Goal: Use online tool/utility

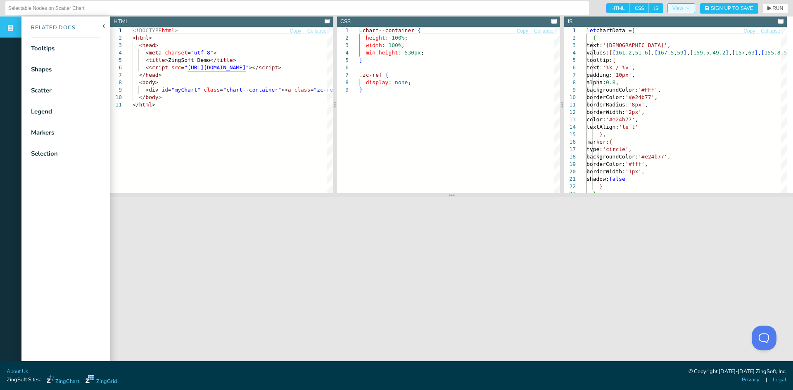
click at [675, 8] on span "View" at bounding box center [682, 8] width 18 height 5
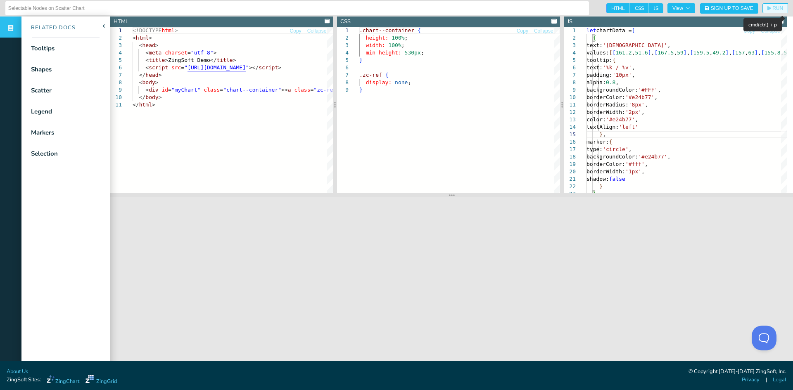
click at [772, 10] on span "RUN" at bounding box center [777, 8] width 11 height 5
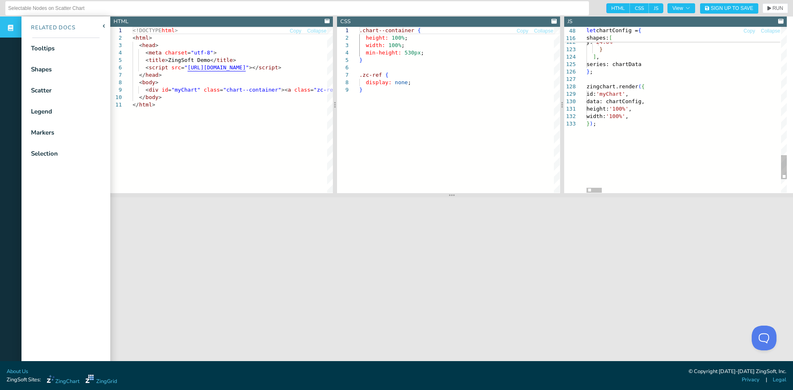
click at [772, 7] on span "RUN" at bounding box center [777, 8] width 11 height 5
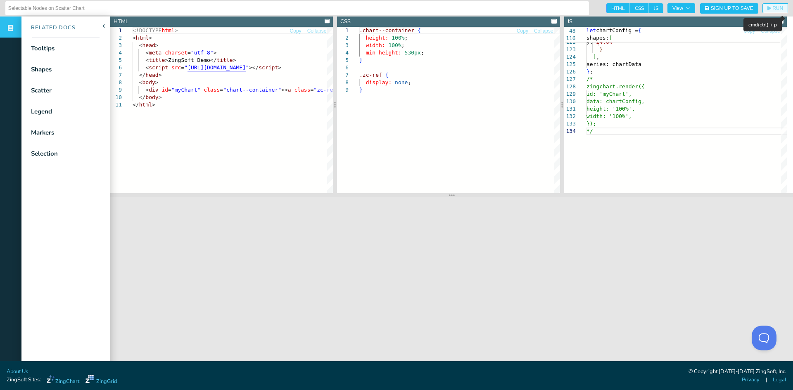
click at [772, 7] on span "RUN" at bounding box center [777, 8] width 11 height 5
type textarea "height: '100%', width: '100%', });"
click at [772, 8] on span "RUN" at bounding box center [777, 8] width 11 height 5
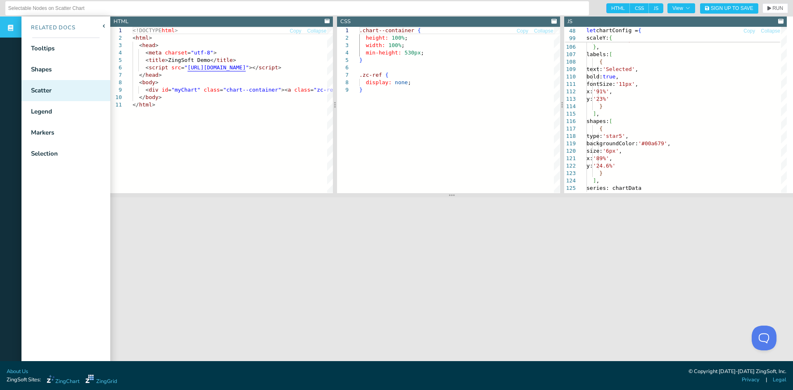
click at [41, 91] on div "Scatter" at bounding box center [41, 91] width 21 height 10
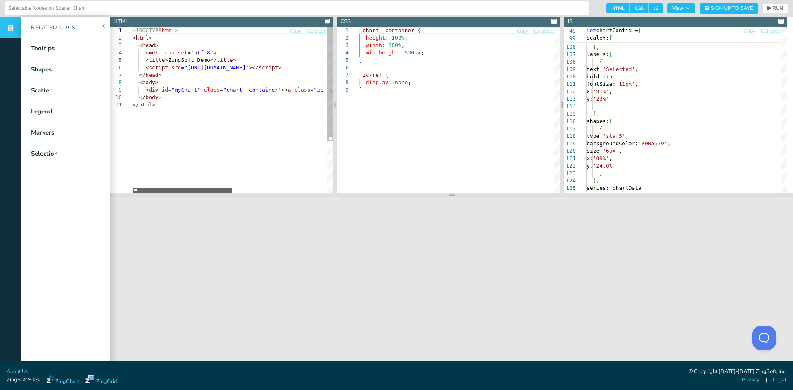
click at [227, 192] on div at bounding box center [183, 190] width 100 height 5
click at [608, 7] on span "HTML" at bounding box center [618, 8] width 24 height 10
click at [608, 7] on input "HTML" at bounding box center [608, 5] width 5 height 5
checkbox input "false"
